Goal: Information Seeking & Learning: Learn about a topic

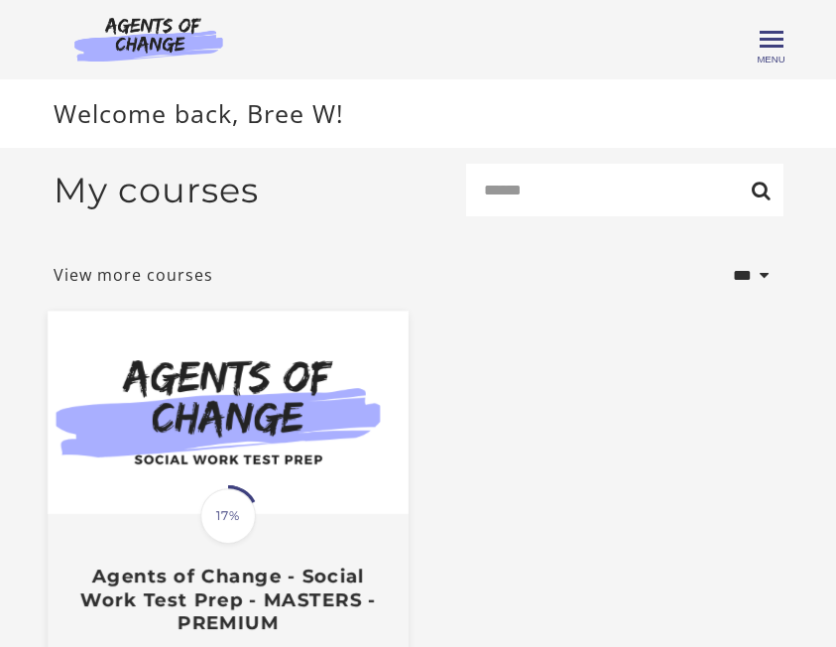
click at [252, 412] on img at bounding box center [228, 413] width 361 height 203
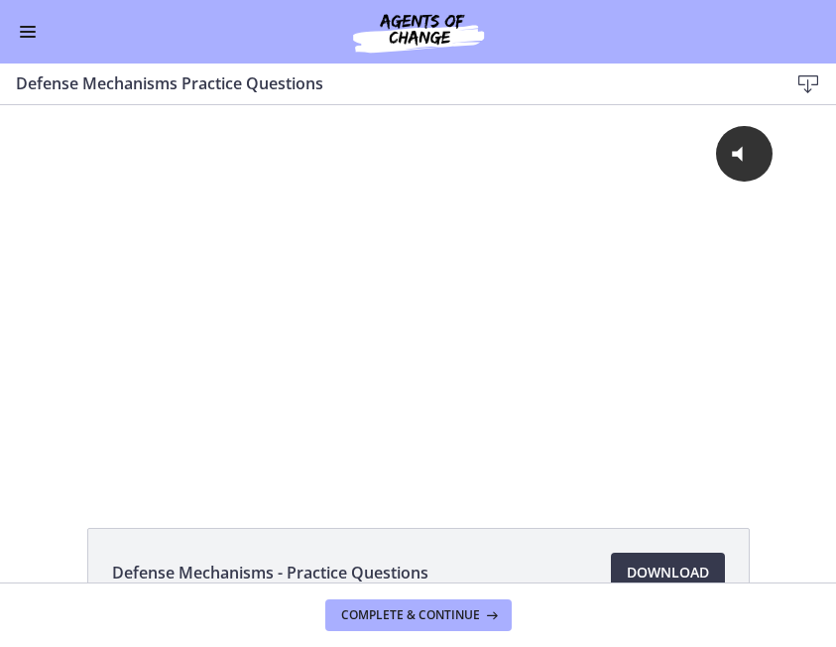
click at [21, 32] on span "Enable menu" at bounding box center [28, 32] width 16 height 2
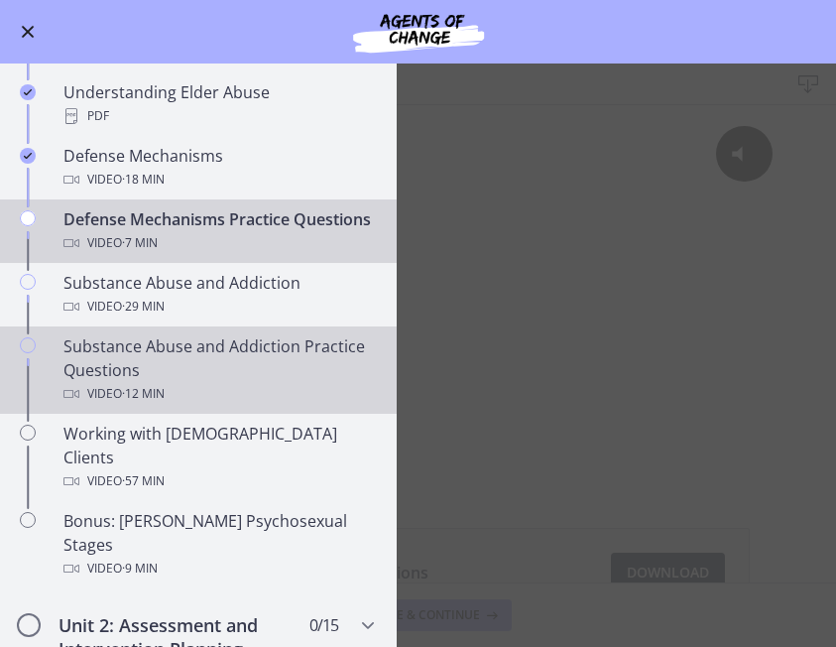
scroll to position [1019, 0]
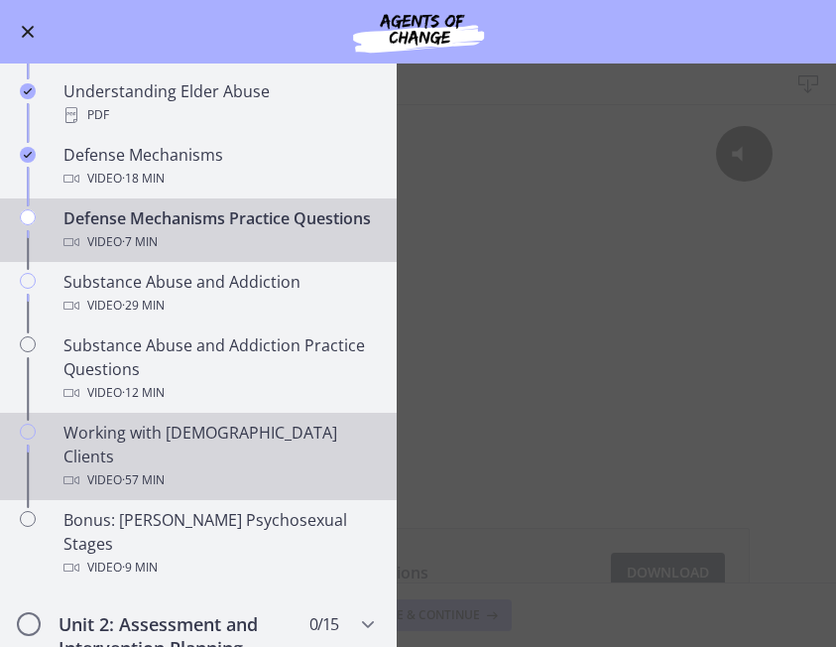
click at [198, 434] on div "Working with [DEMOGRAPHIC_DATA] Clients Video · 57 min" at bounding box center [218, 456] width 310 height 71
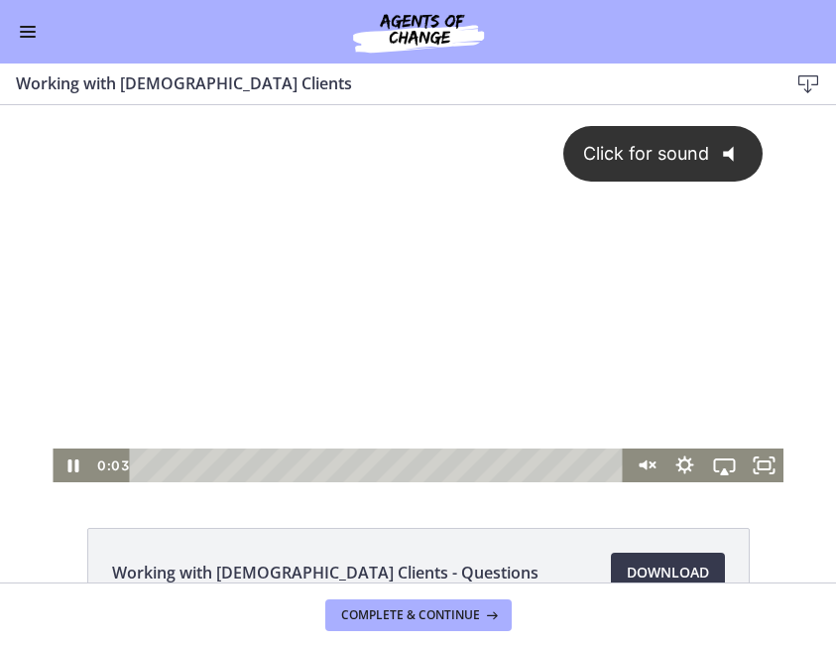
click at [604, 166] on button "Click for sound @keyframes VOLUME_SMALL_WAVE_FLASH { 0% { opacity: 0; } 33% { o…" at bounding box center [663, 154] width 200 height 57
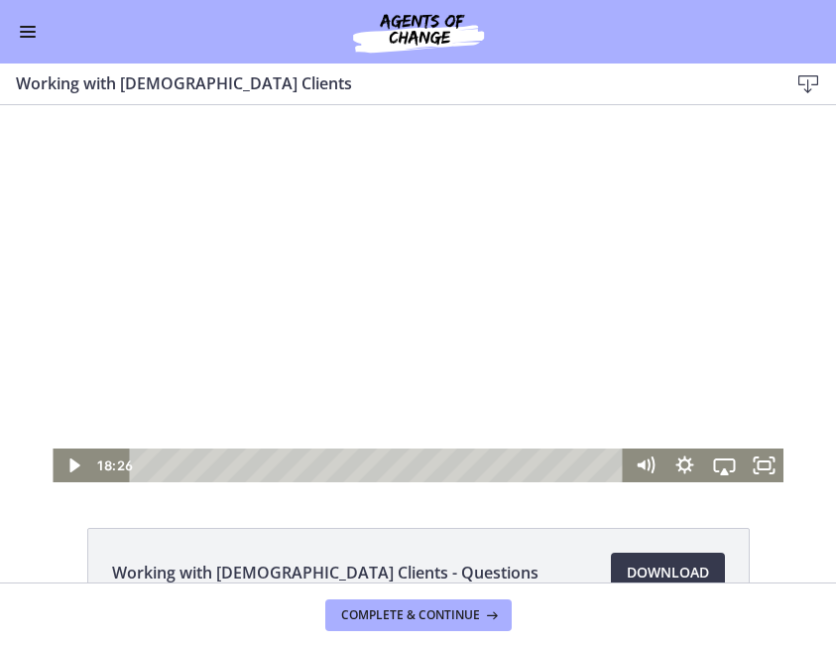
click at [479, 302] on div at bounding box center [418, 293] width 731 height 377
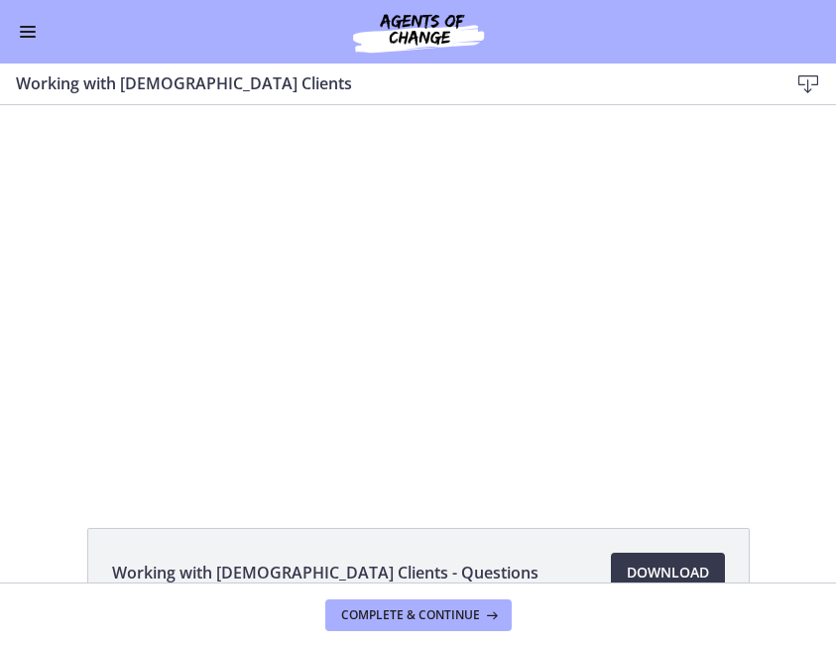
click at [805, 77] on icon at bounding box center [809, 84] width 24 height 24
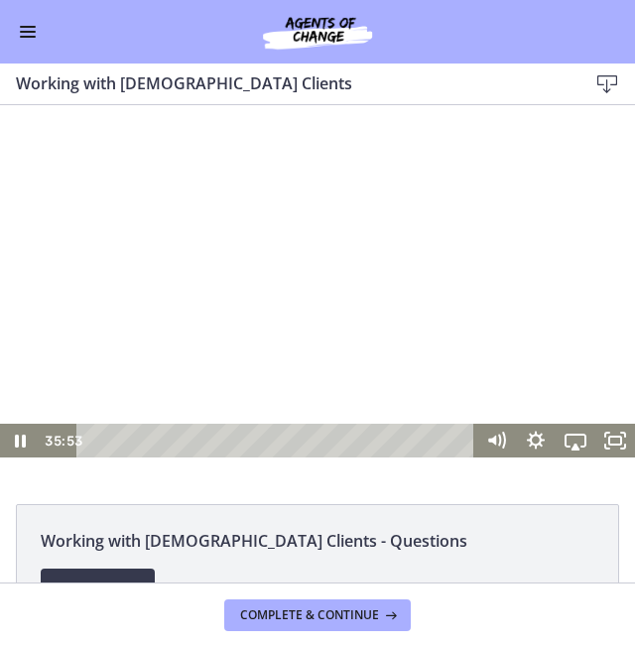
click at [234, 323] on div at bounding box center [317, 293] width 635 height 327
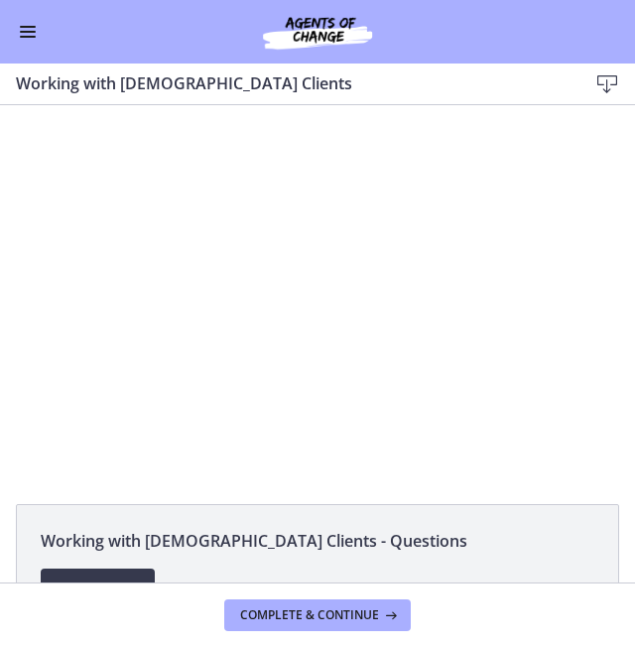
click at [197, 291] on div at bounding box center [317, 293] width 635 height 327
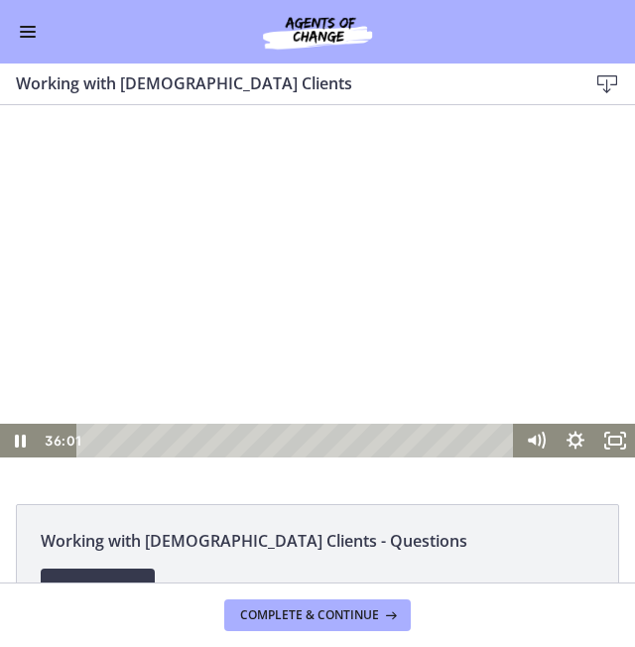
click at [325, 290] on div at bounding box center [317, 293] width 635 height 327
click at [276, 376] on div at bounding box center [317, 293] width 635 height 327
click at [272, 270] on div at bounding box center [317, 293] width 635 height 327
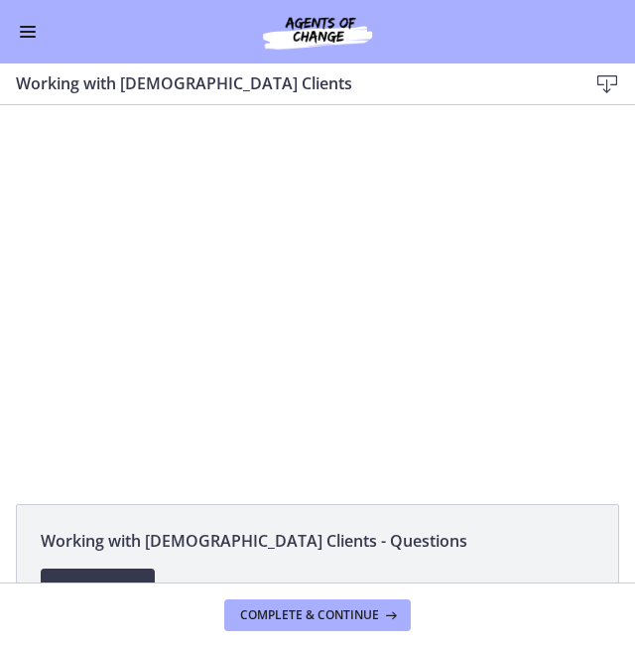
click at [255, 303] on div at bounding box center [317, 293] width 635 height 327
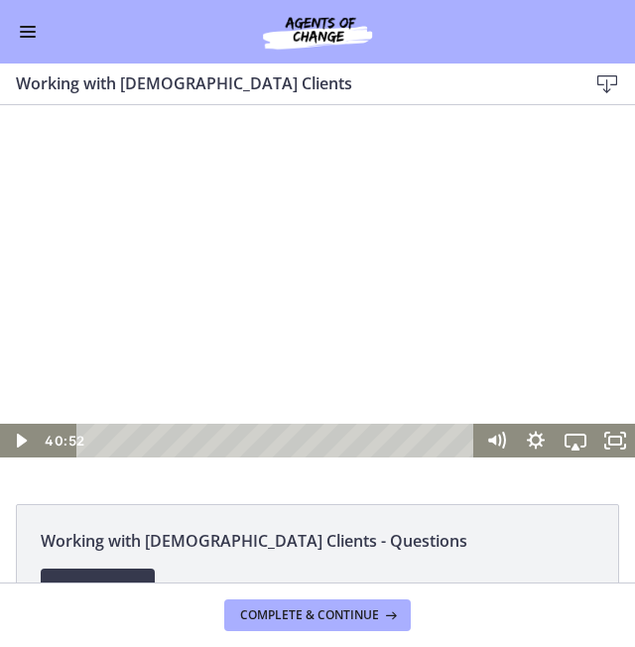
click at [254, 357] on div at bounding box center [317, 293] width 635 height 327
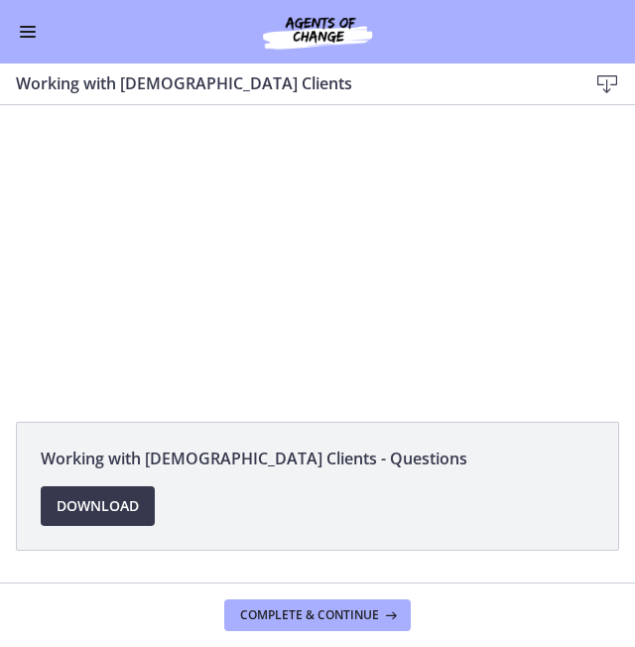
scroll to position [82, 0]
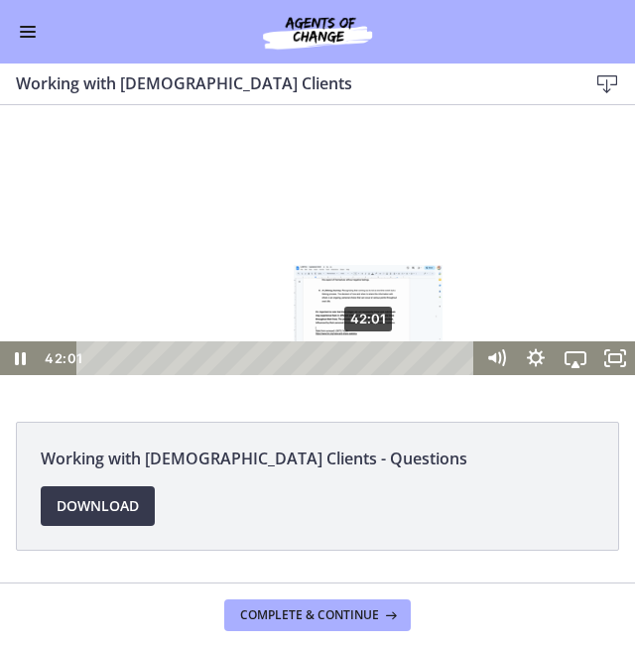
click at [370, 355] on div "42:01" at bounding box center [278, 358] width 375 height 34
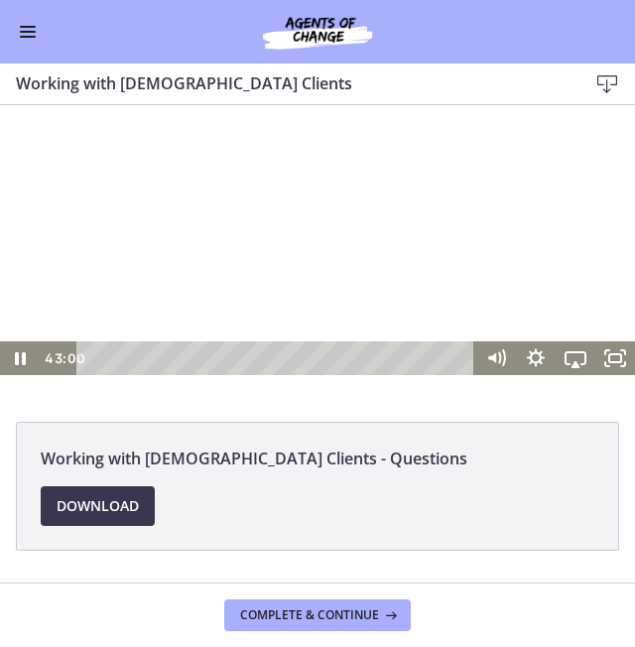
click at [458, 200] on div at bounding box center [317, 211] width 635 height 327
click at [328, 240] on div at bounding box center [317, 211] width 635 height 327
click at [430, 226] on div at bounding box center [317, 211] width 635 height 327
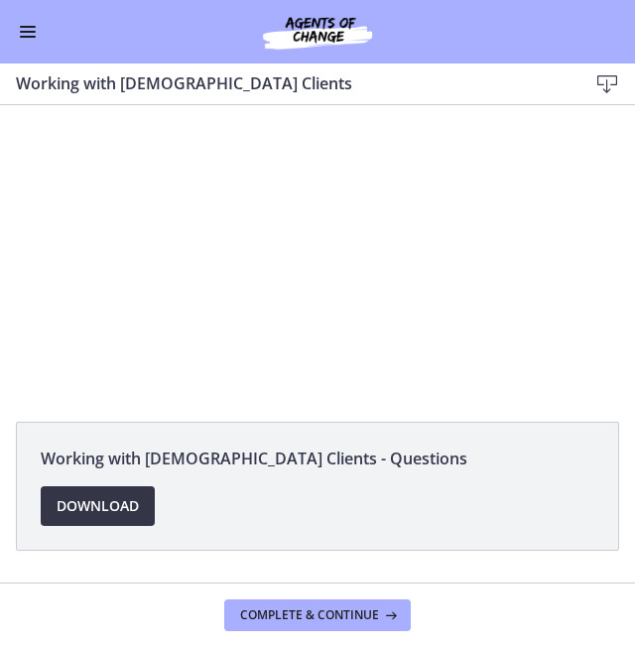
click at [106, 506] on span "Download Opens in a new window" at bounding box center [98, 506] width 82 height 24
